Goal: Complete application form

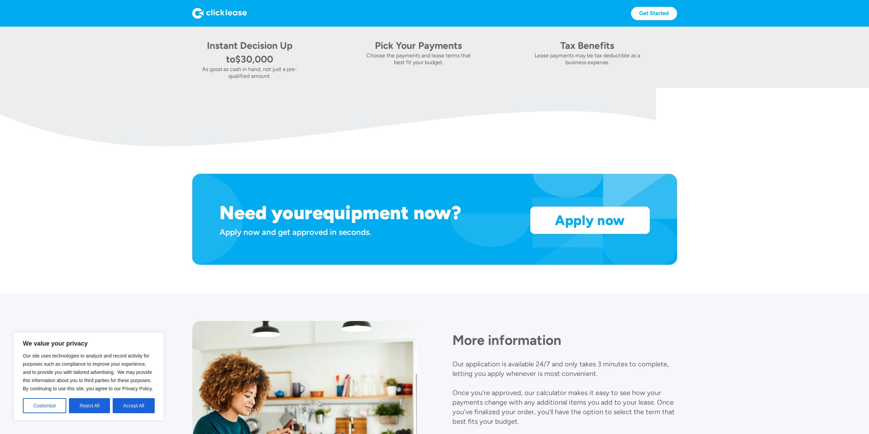
scroll to position [512, 0]
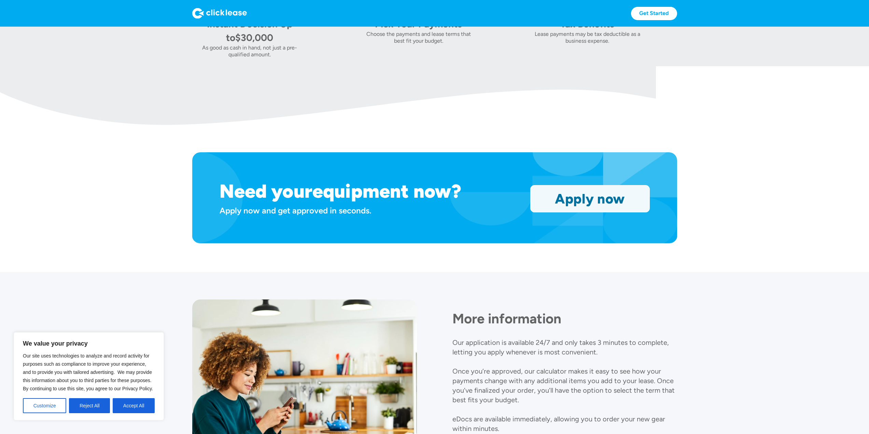
click at [565, 204] on link "Apply now" at bounding box center [589, 198] width 119 height 27
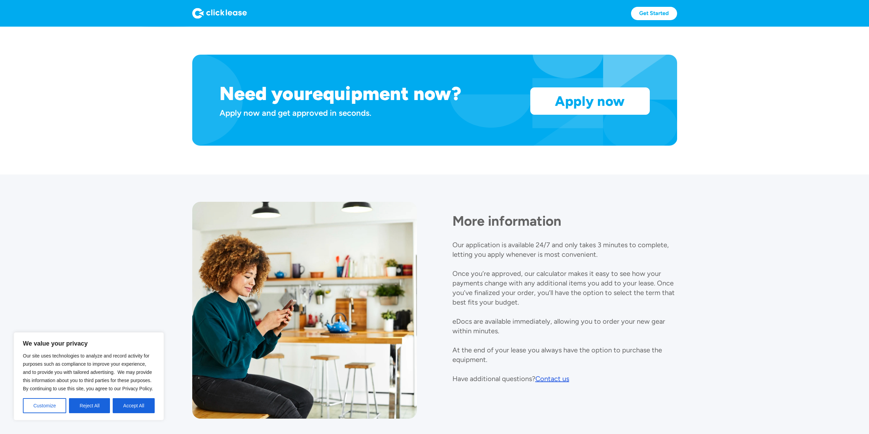
scroll to position [639, 0]
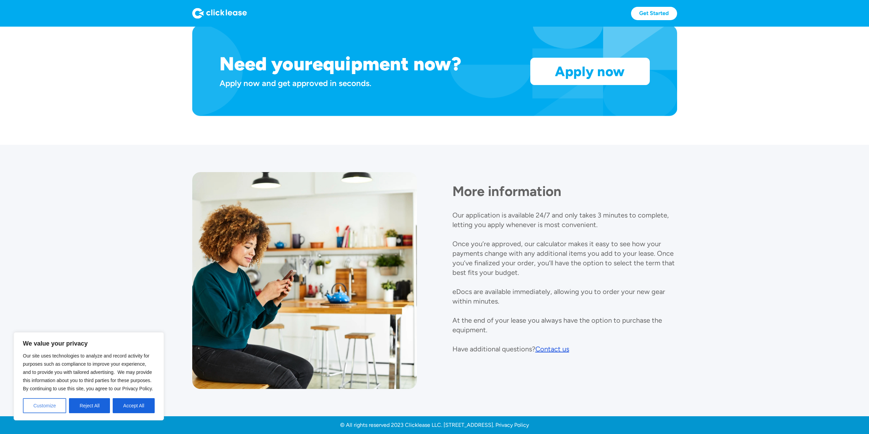
click at [54, 404] on button "Customize" at bounding box center [44, 405] width 43 height 15
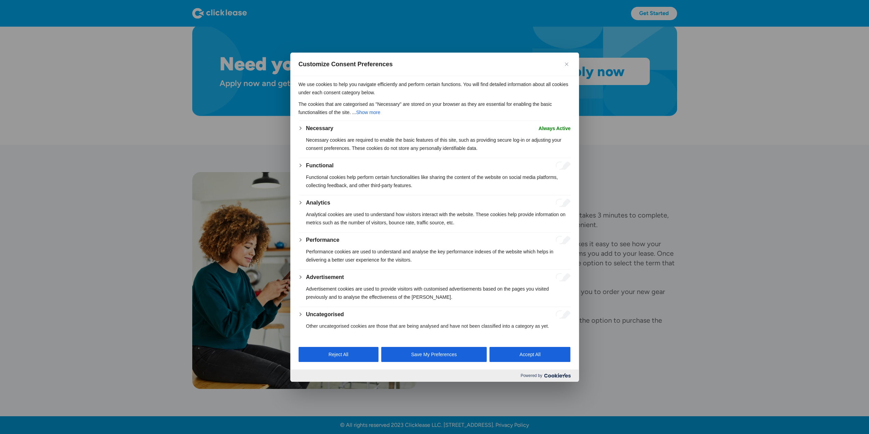
click at [565, 66] on button "Close" at bounding box center [566, 64] width 8 height 8
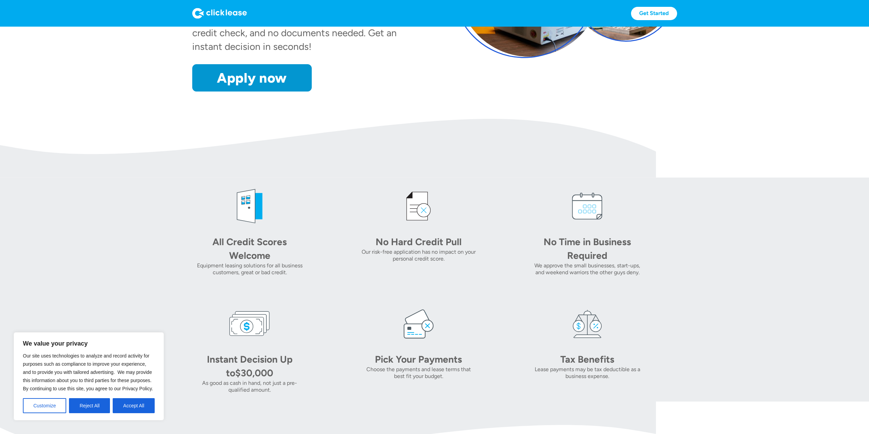
scroll to position [25, 0]
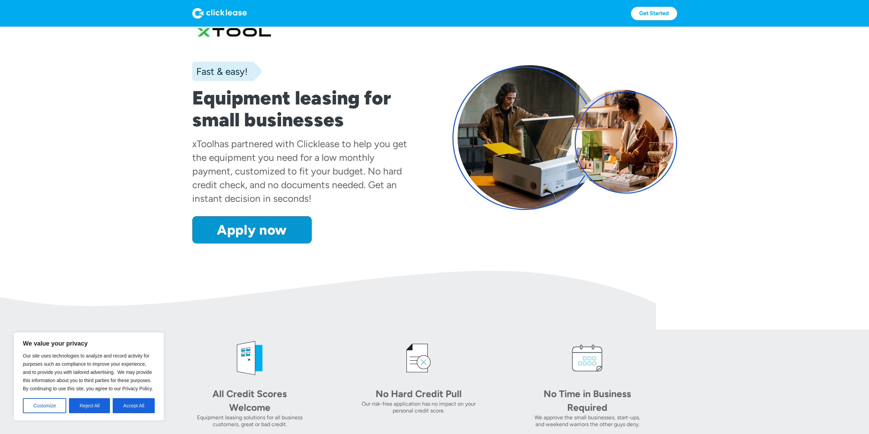
click at [207, 12] on img at bounding box center [219, 13] width 55 height 11
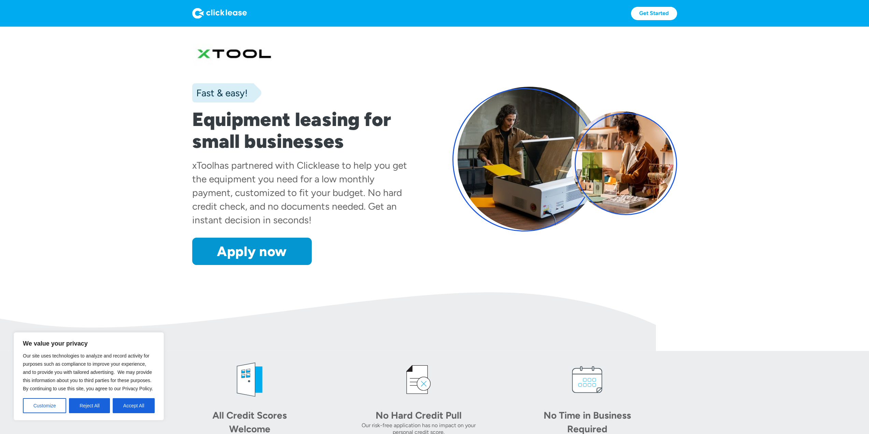
scroll to position [0, 0]
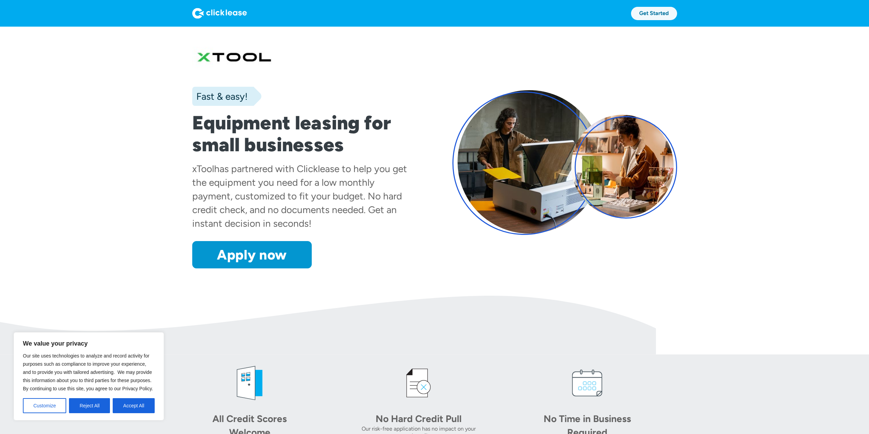
click at [649, 16] on link "Get Started" at bounding box center [654, 13] width 46 height 13
click at [276, 258] on link "Apply now" at bounding box center [251, 254] width 119 height 27
